Goal: Transaction & Acquisition: Subscribe to service/newsletter

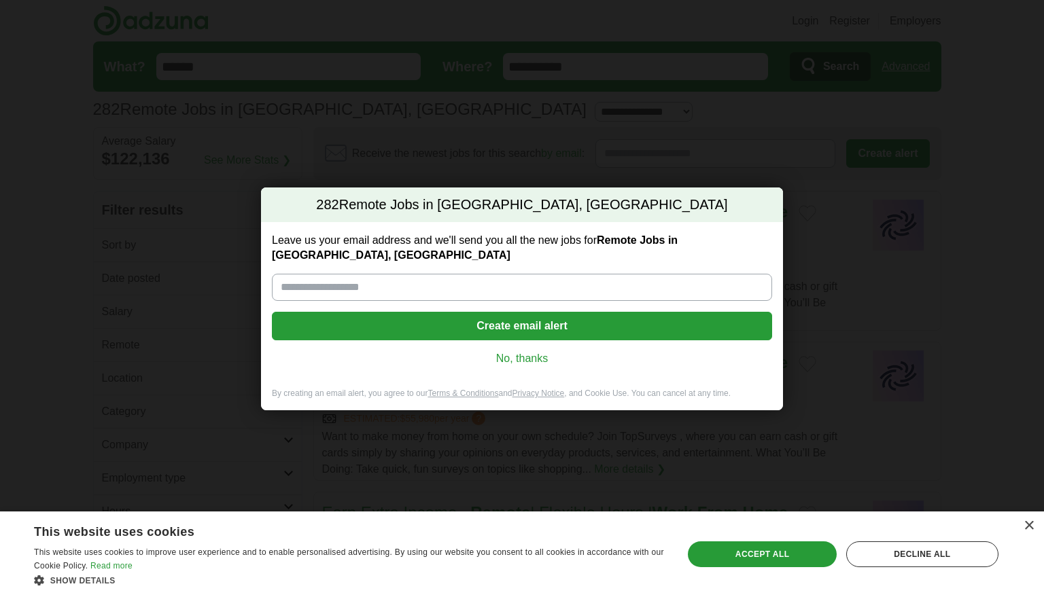
click at [427, 280] on input "Leave us your email address and we'll send you all the new jobs for Remote Jobs…" at bounding box center [522, 287] width 500 height 27
type input "*"
type input "**********"
click at [557, 312] on button "Create email alert" at bounding box center [522, 326] width 500 height 29
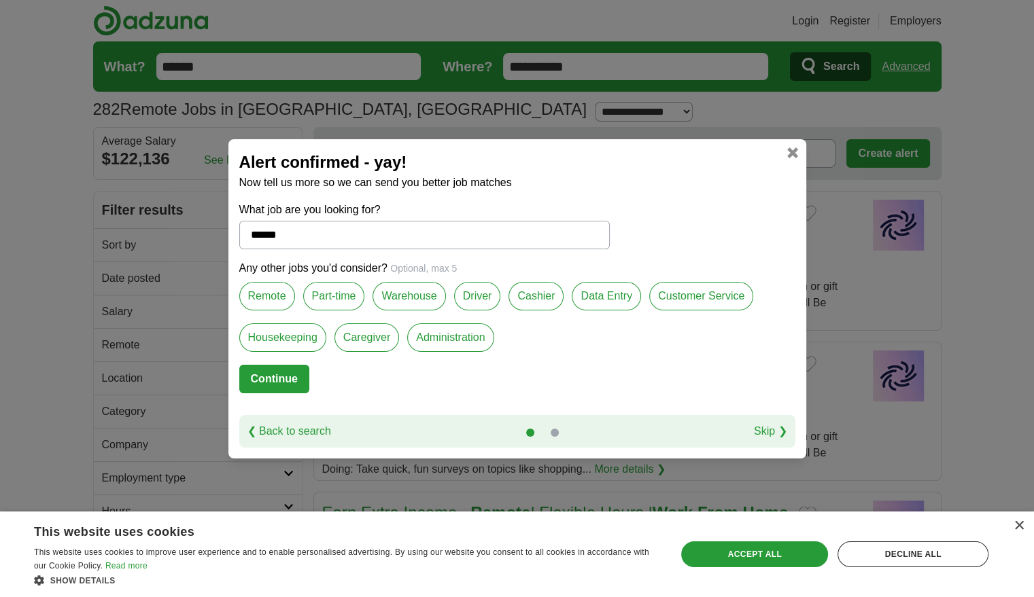
click at [273, 301] on label "Remote" at bounding box center [267, 296] width 56 height 29
click at [296, 377] on button "Continue" at bounding box center [274, 379] width 70 height 29
select select "*"
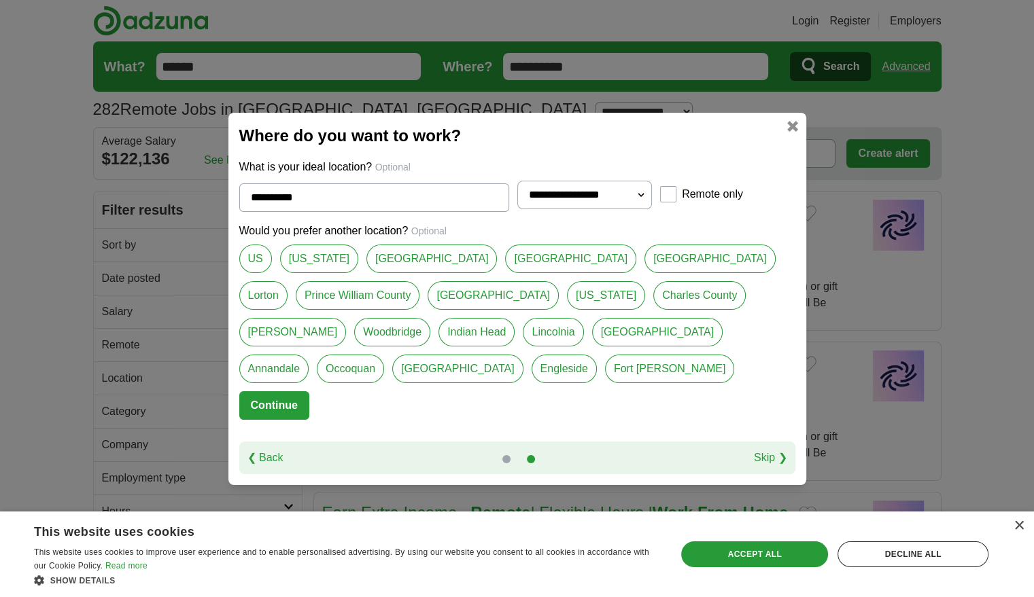
click at [315, 263] on link "[US_STATE]" at bounding box center [319, 259] width 78 height 29
click at [247, 256] on link "US" at bounding box center [255, 259] width 33 height 29
type input "**"
click at [266, 407] on button "Continue" at bounding box center [274, 405] width 70 height 29
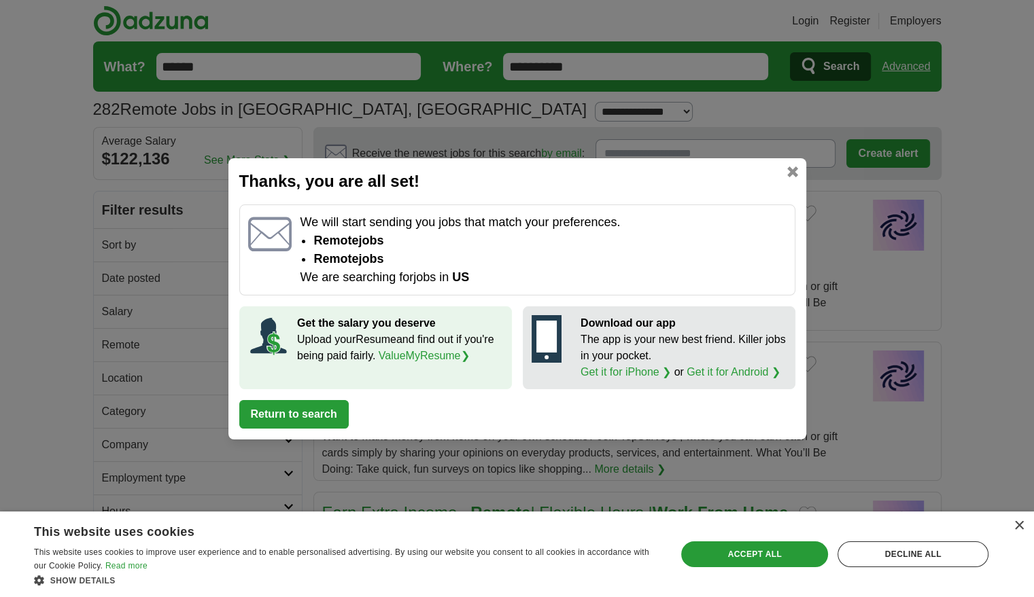
click at [351, 345] on p "Upload your Resume and find out if you're being paid fairly. ValueMyResume ❯" at bounding box center [400, 348] width 206 height 33
click at [794, 171] on link at bounding box center [792, 171] width 11 height 11
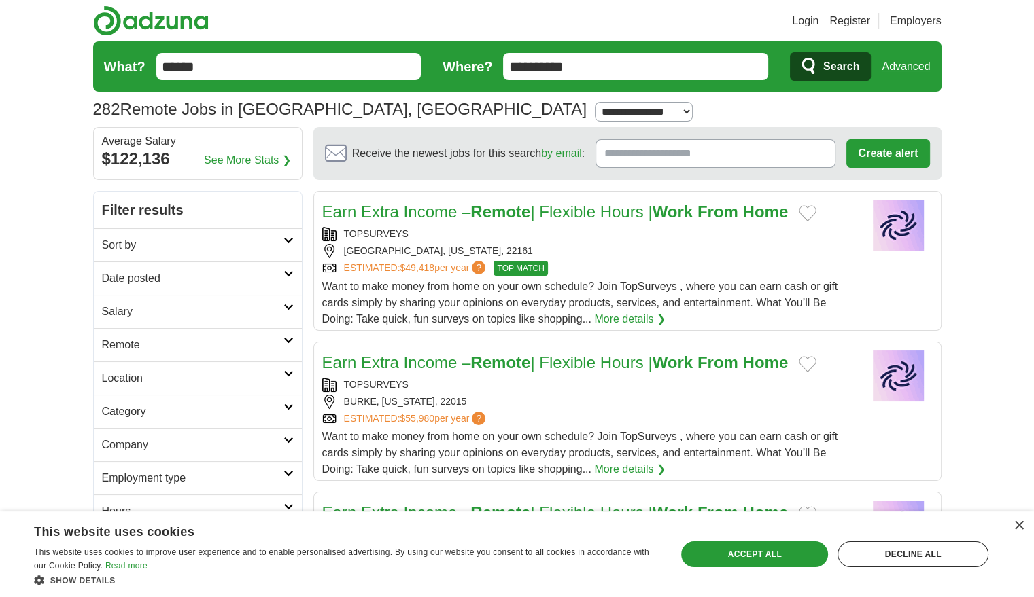
click at [633, 324] on link "More details ❯" at bounding box center [629, 319] width 71 height 16
click at [668, 279] on div "Want to make money from home on your own schedule? Join TopSurveys , where you …" at bounding box center [587, 303] width 531 height 49
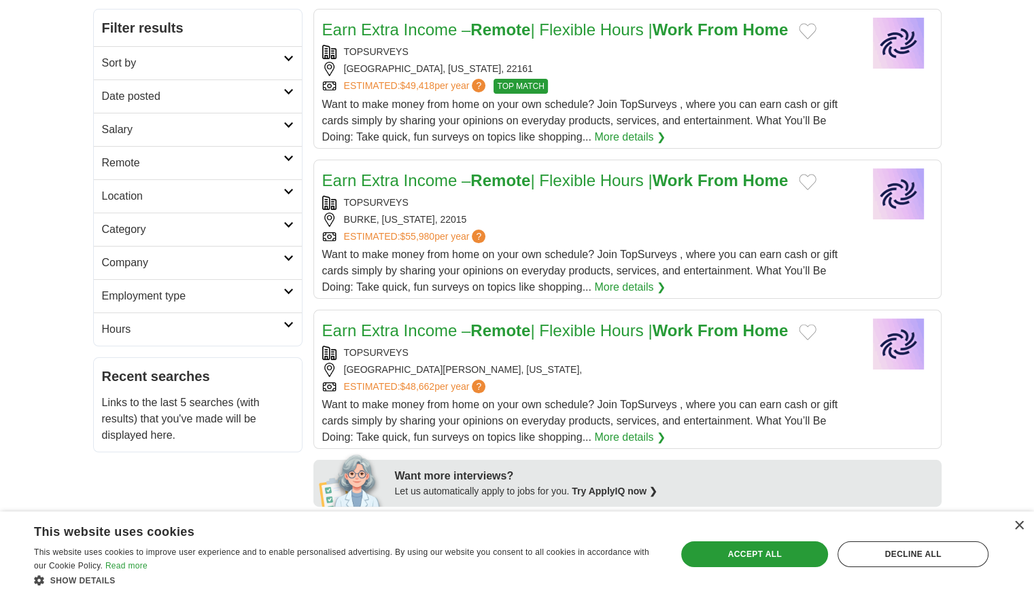
scroll to position [204, 0]
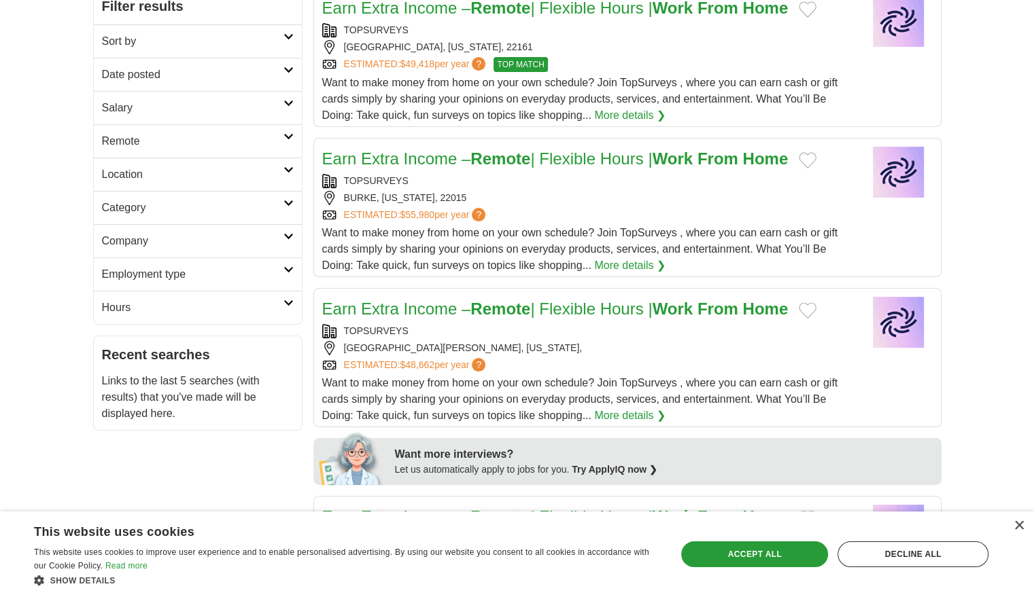
click at [557, 245] on span "Want to make money from home on your own schedule? Join TopSurveys , where you …" at bounding box center [580, 249] width 516 height 44
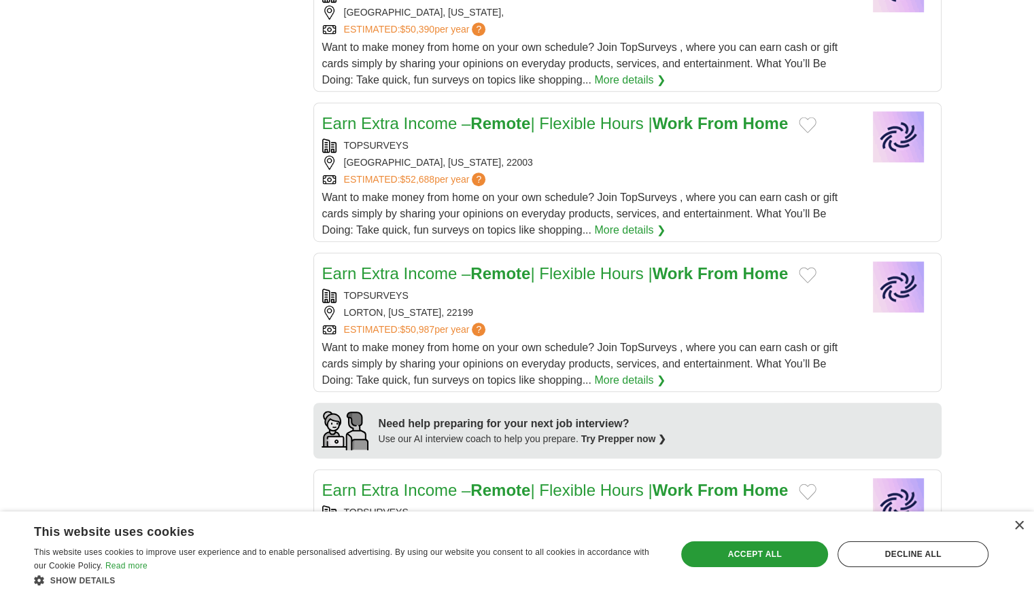
scroll to position [815, 0]
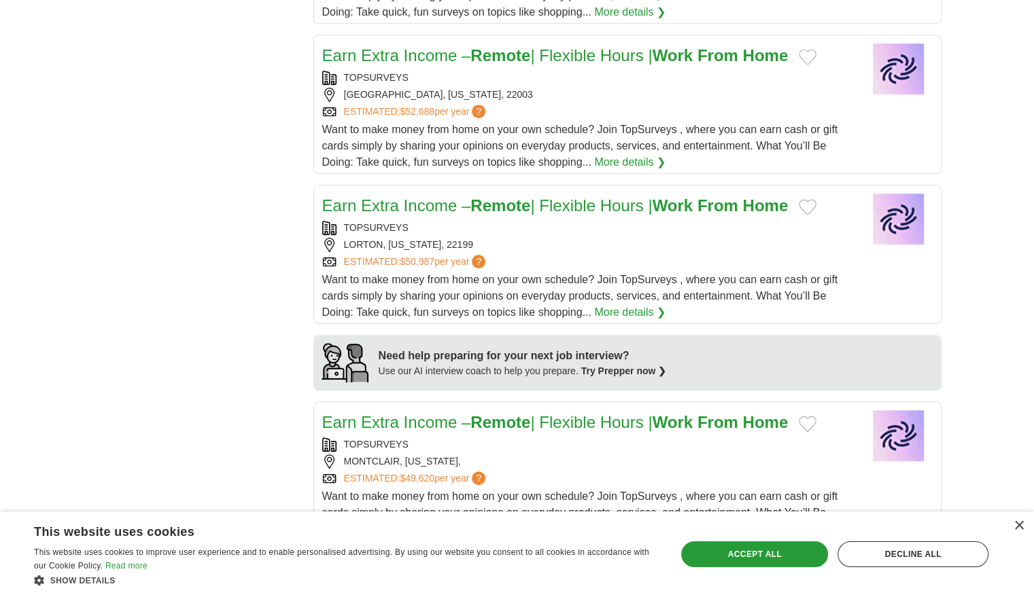
click at [449, 207] on link "Earn Extra Income – Remote | Flexible Hours | Work From Home" at bounding box center [555, 205] width 466 height 18
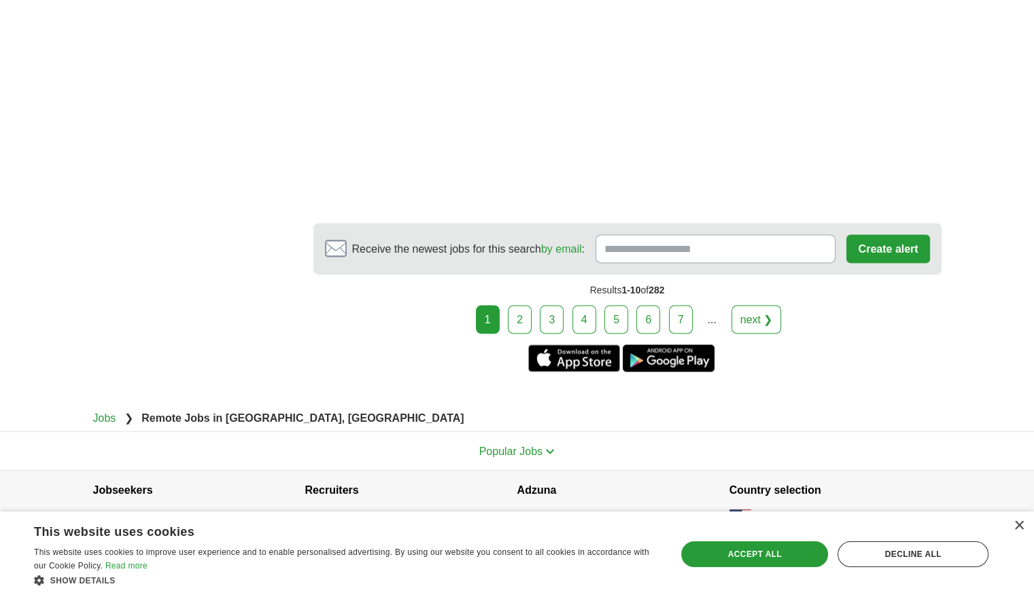
scroll to position [2362, 0]
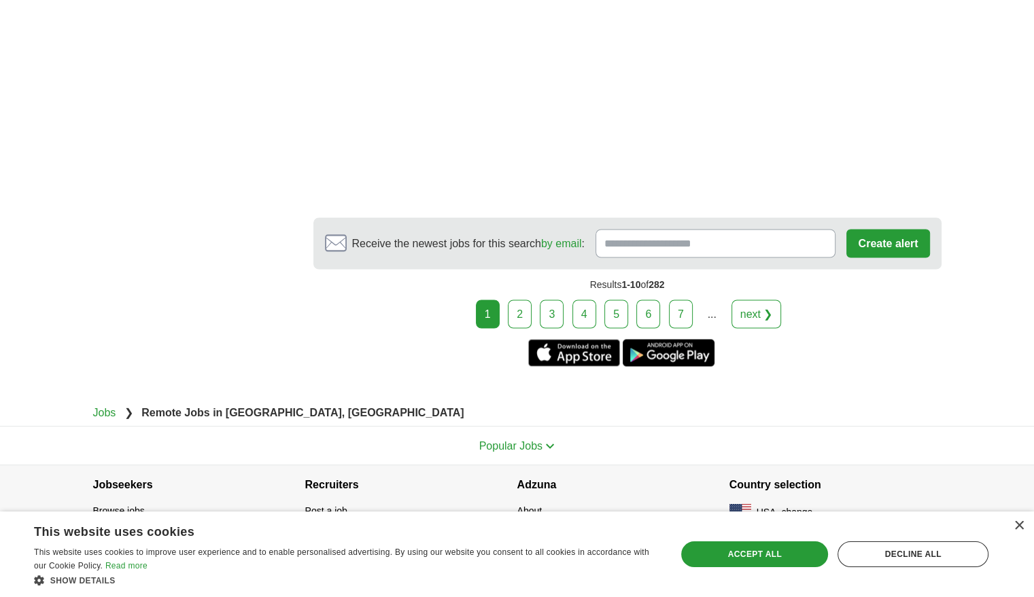
click at [519, 300] on link "2" at bounding box center [520, 314] width 24 height 29
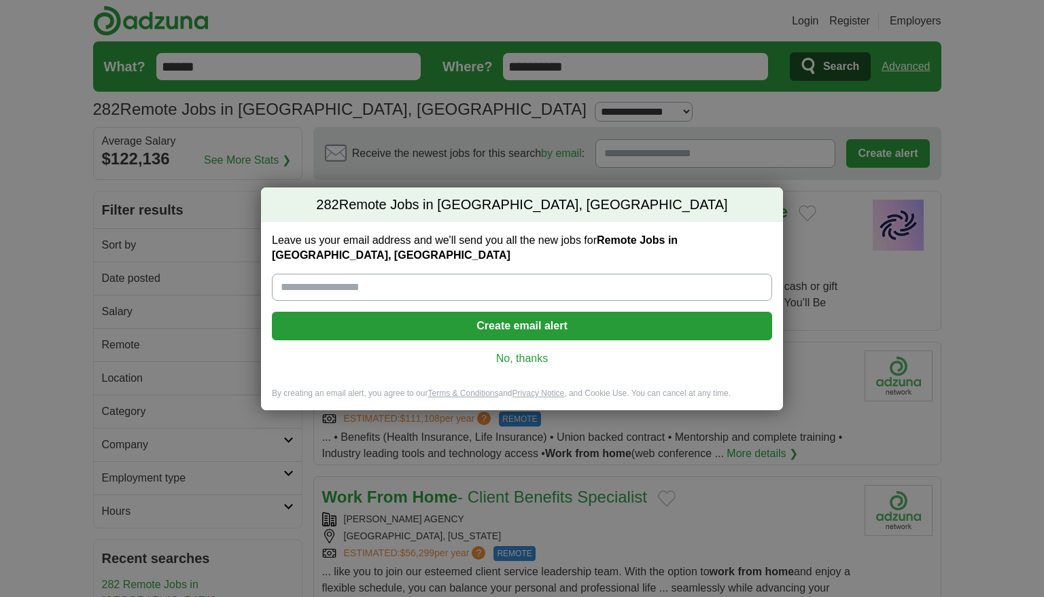
click at [960, 179] on div "282 Remote Jobs in [GEOGRAPHIC_DATA], [GEOGRAPHIC_DATA] Leave us your email add…" at bounding box center [522, 298] width 1044 height 597
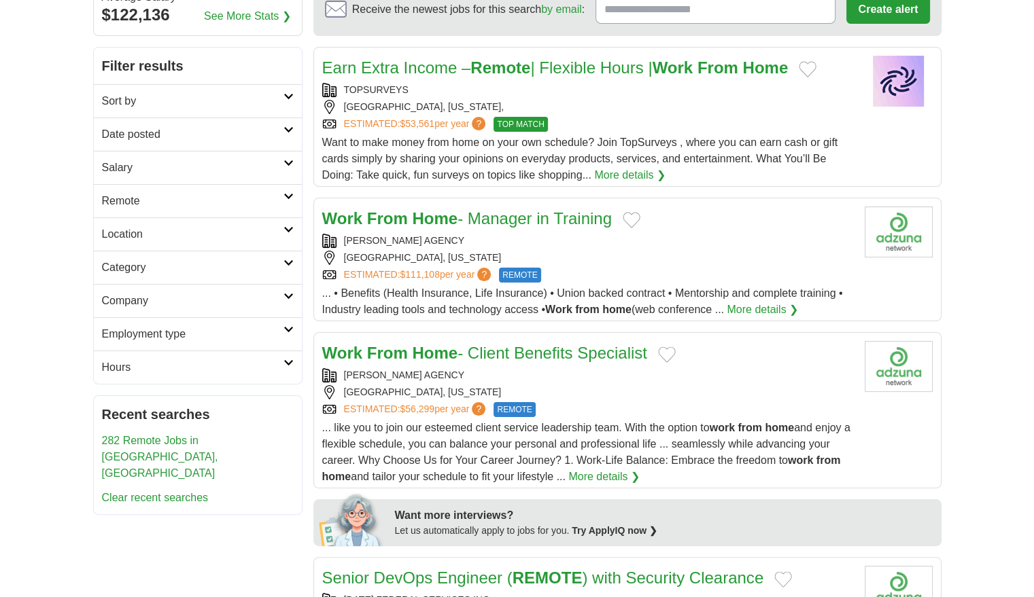
scroll to position [204, 0]
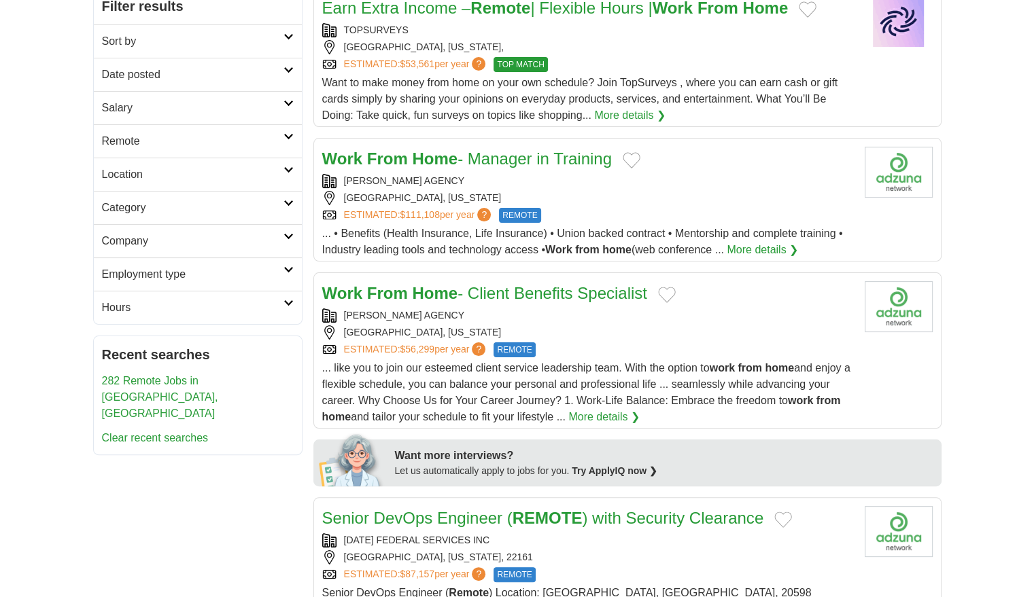
click at [420, 156] on strong "Home" at bounding box center [435, 159] width 46 height 18
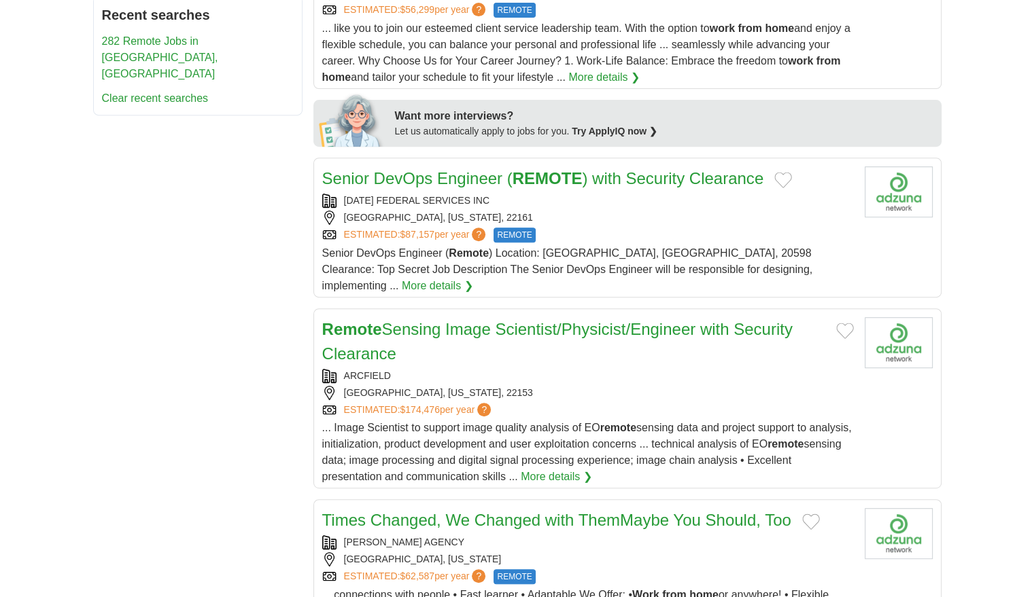
scroll to position [476, 0]
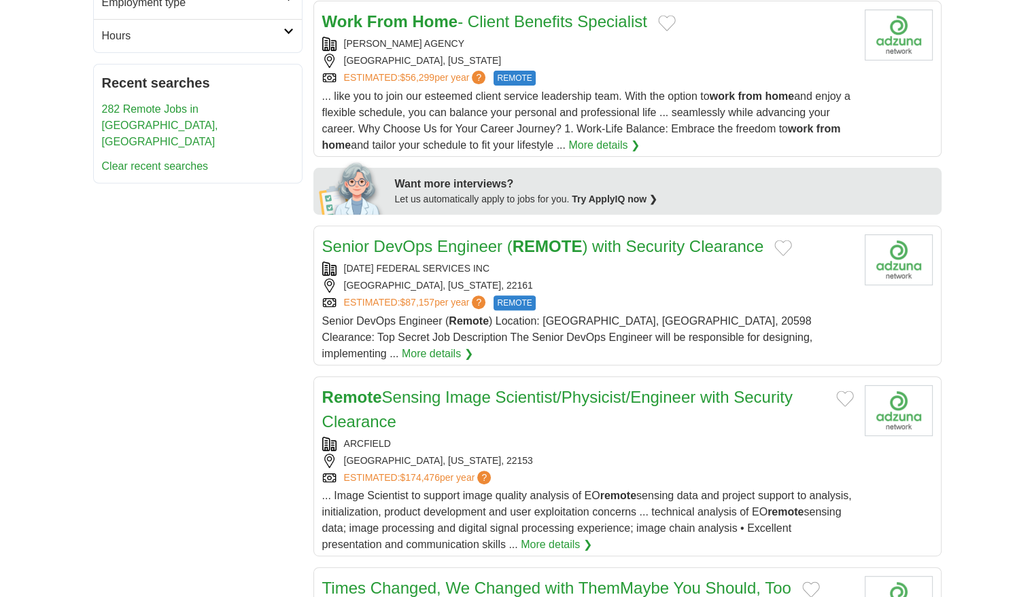
click at [453, 242] on link "Senior DevOps Engineer ( REMOTE ) with Security Clearance" at bounding box center [543, 246] width 442 height 18
click at [421, 388] on link "Remote Sensing Image Scientist/Physicist/Engineer with Security Clearance" at bounding box center [557, 409] width 470 height 43
click at [429, 251] on link "Senior DevOps Engineer ( REMOTE ) with Security Clearance" at bounding box center [543, 246] width 442 height 18
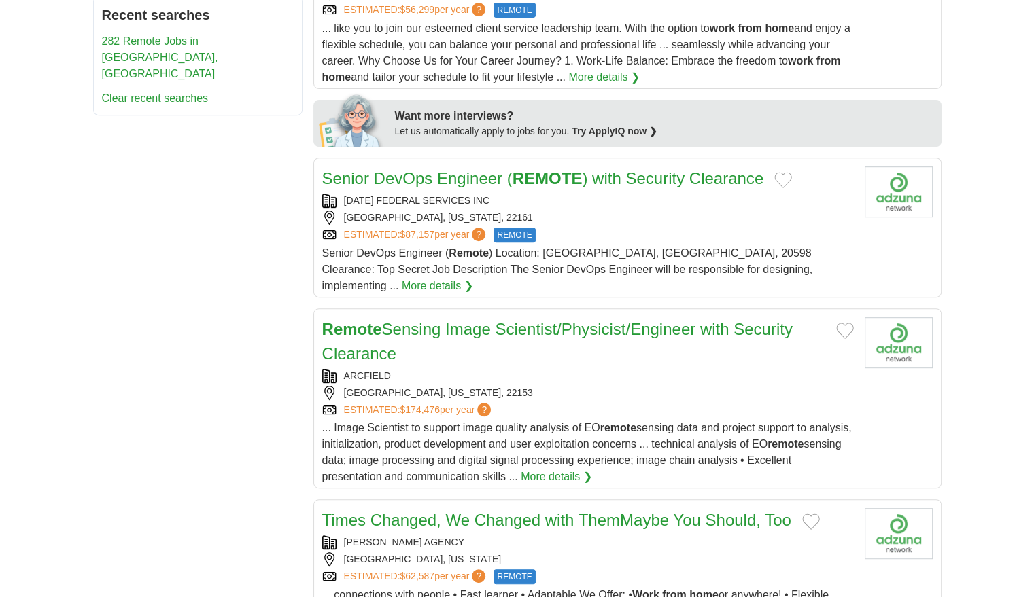
scroll to position [136, 0]
